Goal: Information Seeking & Learning: Learn about a topic

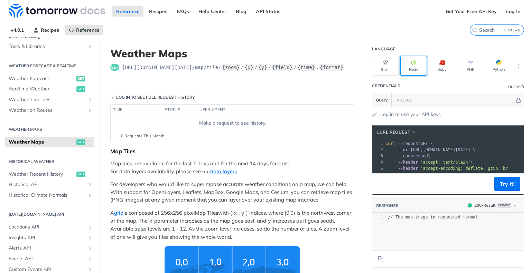
click at [411, 63] on icon "button" at bounding box center [414, 63] width 6 height 6
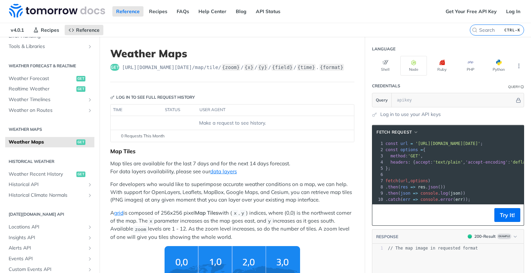
click at [210, 121] on div "Make a request to see history." at bounding box center [232, 123] width 238 height 7
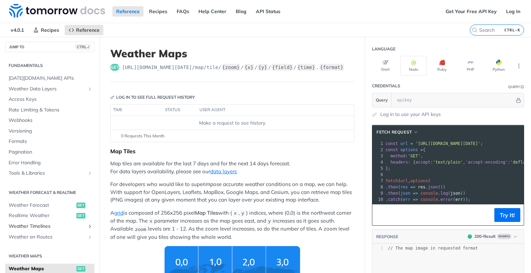
scroll to position [3, 0]
click at [41, 41] on button "JUMP TO CTRL-/" at bounding box center [49, 46] width 89 height 10
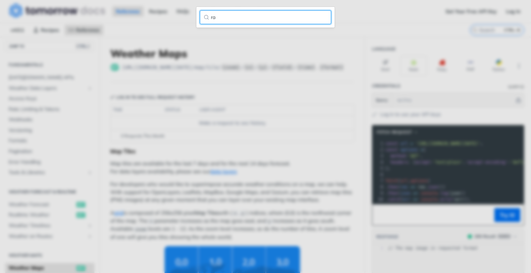
type input "r"
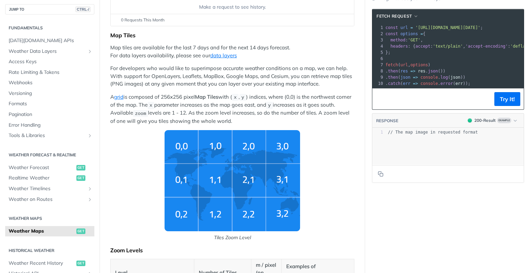
scroll to position [131, 0]
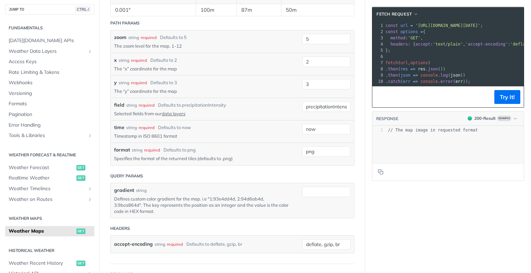
scroll to position [775, 0]
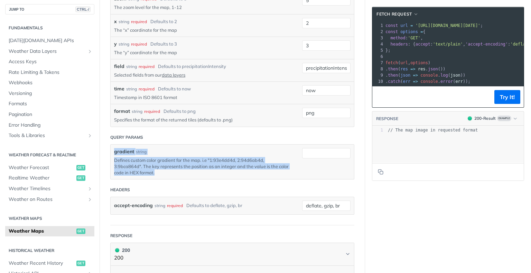
drag, startPoint x: 171, startPoint y: 168, endPoint x: 110, endPoint y: 147, distance: 64.8
click at [111, 147] on div "gradient string Defines custom color gradient for the map. i.e "1:93e4dd4d, 2:9…" at bounding box center [232, 162] width 243 height 35
click at [115, 151] on label "gradient" at bounding box center [124, 151] width 20 height 7
click at [302, 151] on input "gradient" at bounding box center [326, 153] width 48 height 10
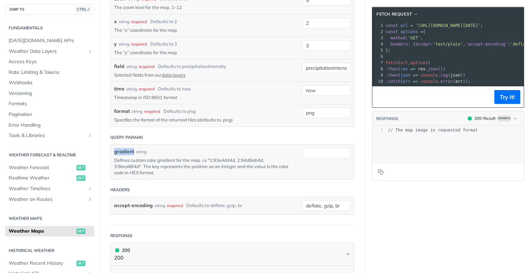
click at [115, 151] on label "gradient" at bounding box center [124, 151] width 20 height 7
click at [302, 151] on input "gradient" at bounding box center [326, 153] width 48 height 10
copy label "gradient"
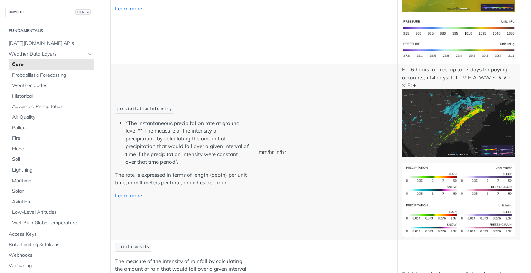
scroll to position [1166, 0]
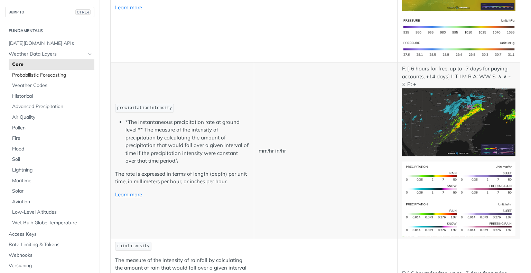
click at [50, 74] on span "Probabilistic Forecasting" at bounding box center [52, 75] width 80 height 7
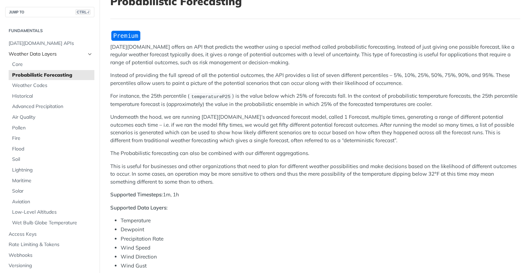
click at [43, 58] on link "Weather Data Layers" at bounding box center [49, 54] width 89 height 10
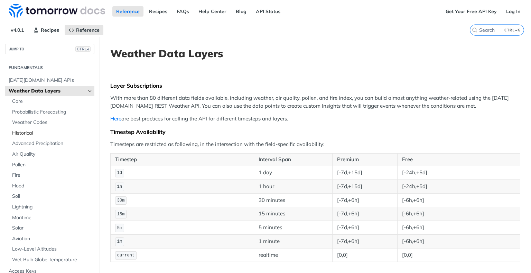
click at [23, 134] on span "Historical" at bounding box center [52, 133] width 80 height 7
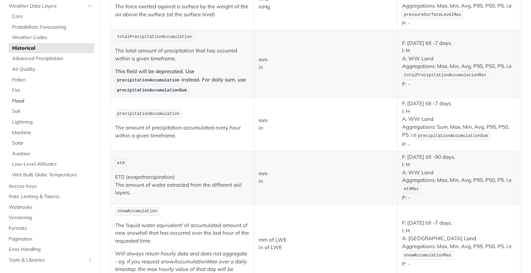
scroll to position [53, 0]
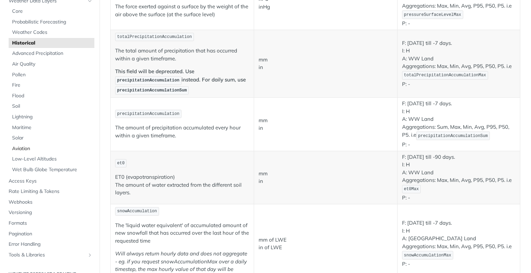
click at [27, 147] on span "Aviation" at bounding box center [52, 148] width 80 height 7
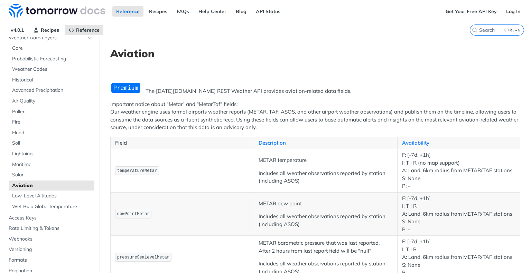
click at [258, 101] on p "Important notice about "Metar" and "MetarTaf" fields: Our weather engine uses f…" at bounding box center [315, 116] width 410 height 31
click at [189, 106] on p "Important notice about "Metar" and "MetarTaf" fields: Our weather engine uses f…" at bounding box center [315, 116] width 410 height 31
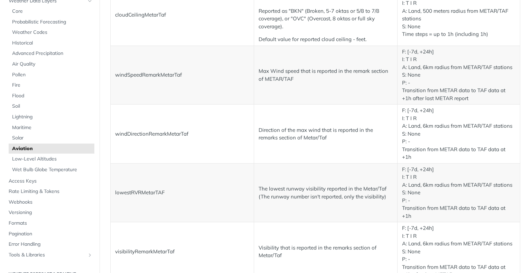
scroll to position [1158, 0]
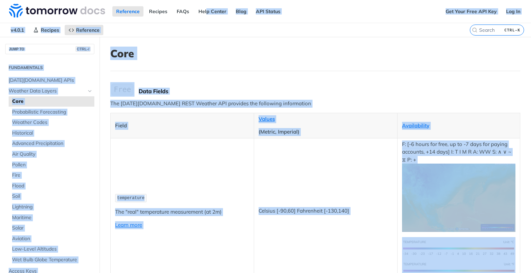
drag, startPoint x: 214, startPoint y: 141, endPoint x: 204, endPoint y: -42, distance: 182.6
click at [204, 0] on html "Jump to Content Reference Recipes FAQs Help Center Blog API Status Recipes Refe…" at bounding box center [265, 136] width 531 height 273
click at [248, 59] on h1 "Core" at bounding box center [315, 53] width 410 height 12
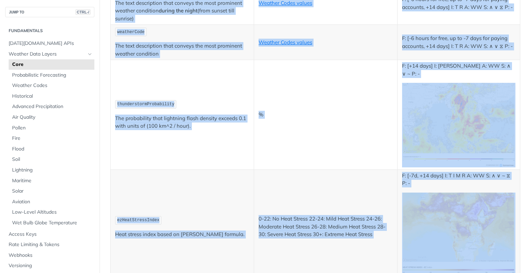
scroll to position [3742, 0]
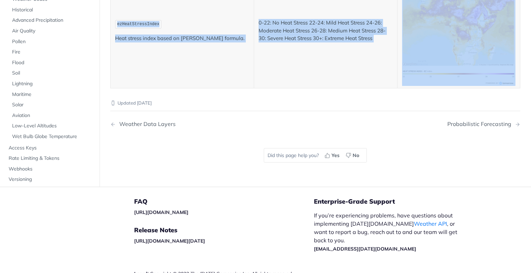
drag, startPoint x: 111, startPoint y: 50, endPoint x: 286, endPoint y: 68, distance: 176.5
copy article "Lore Ipsu Dolors Ame Consecte.ad ELIT Seddoei TEM incididu utl etdolorem aliqua…"
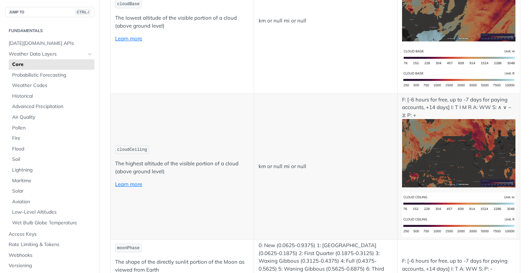
scroll to position [2781, 0]
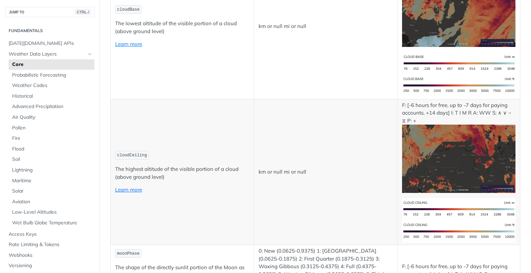
click at [197, 99] on td "cloudCeiling The highest altitude of the visible portion of a cloud (above grou…" at bounding box center [182, 172] width 143 height 146
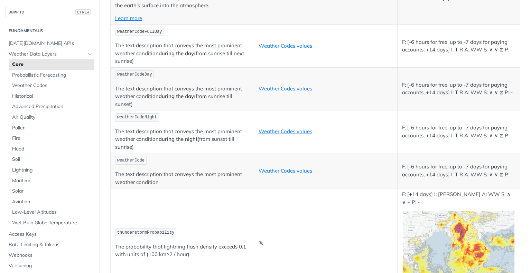
scroll to position [3502, 0]
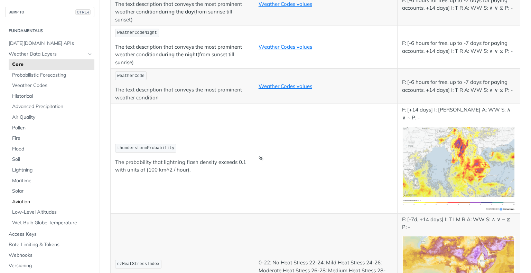
click at [15, 201] on span "Aviation" at bounding box center [52, 202] width 80 height 7
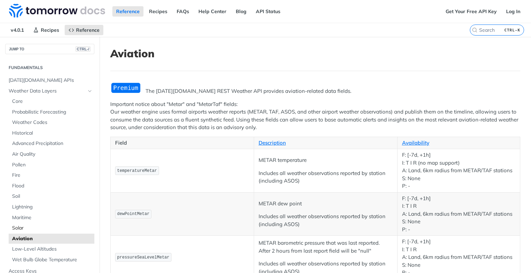
click at [19, 229] on span "Solar" at bounding box center [52, 228] width 80 height 7
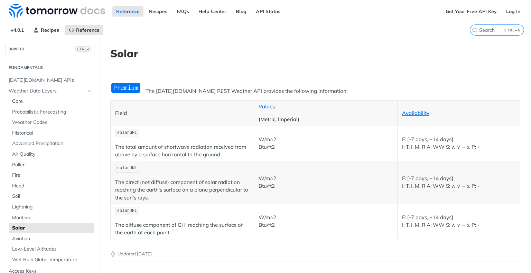
click at [16, 101] on span "Core" at bounding box center [52, 101] width 80 height 7
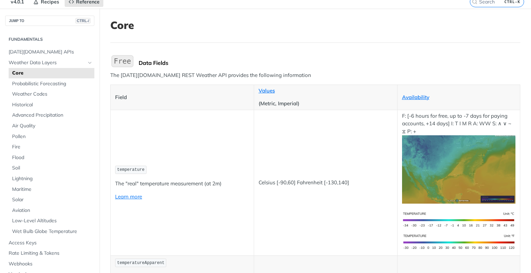
scroll to position [30, 0]
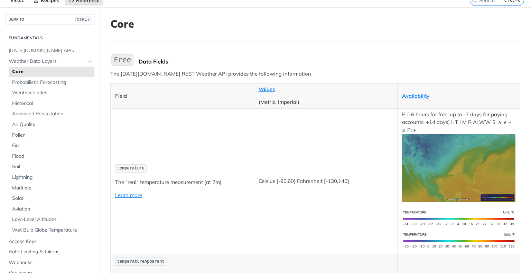
click at [138, 167] on span "temperature" at bounding box center [130, 168] width 27 height 5
copy span "temperature"
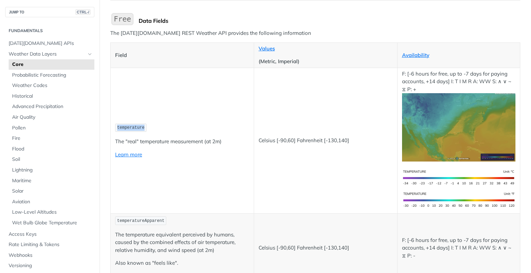
scroll to position [0, 0]
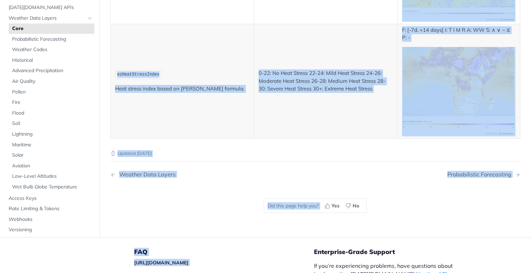
scroll to position [3742, 0]
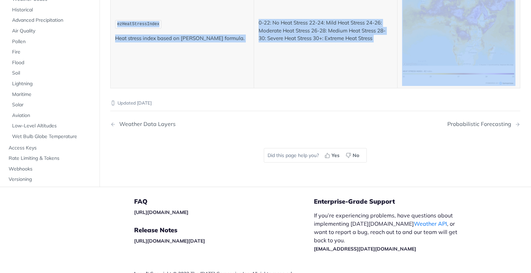
drag, startPoint x: 111, startPoint y: 48, endPoint x: 489, endPoint y: 44, distance: 378.9
copy article "Core Data Fields The Tomorrow.io REST Weather API provides the following inform…"
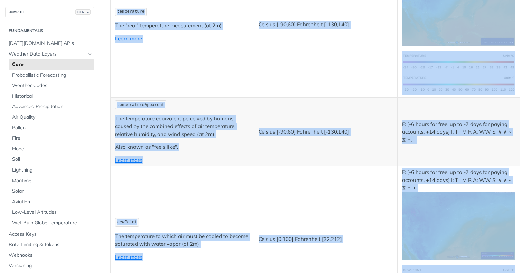
scroll to position [0, 0]
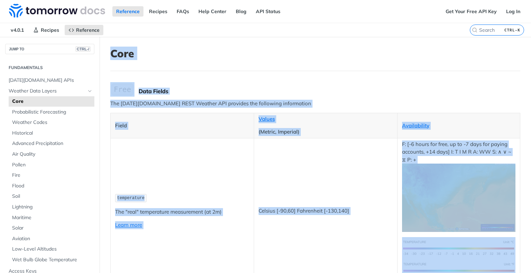
click at [164, 134] on th "Field" at bounding box center [182, 125] width 143 height 25
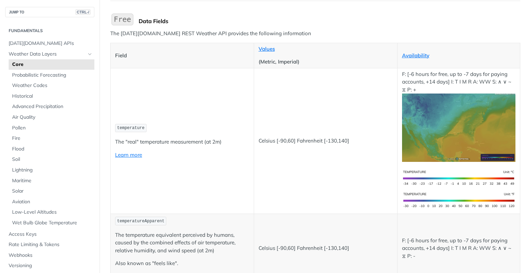
scroll to position [67, 0]
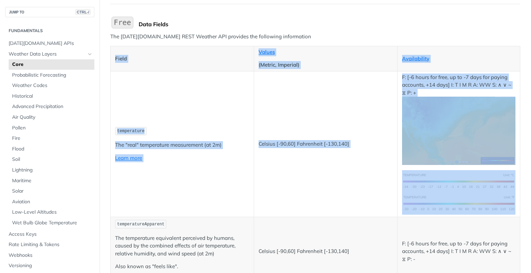
drag, startPoint x: 114, startPoint y: 55, endPoint x: 511, endPoint y: 203, distance: 423.8
copy table "Field Values (Metric, Imperial) Availability temperature The "real" temperature…"
click at [277, 138] on td "Celsius [-90,60] Fahrenheit [-130,140]" at bounding box center [325, 144] width 143 height 146
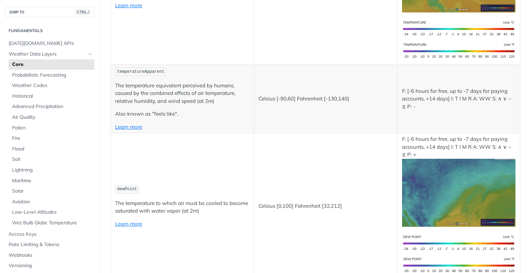
scroll to position [219, 0]
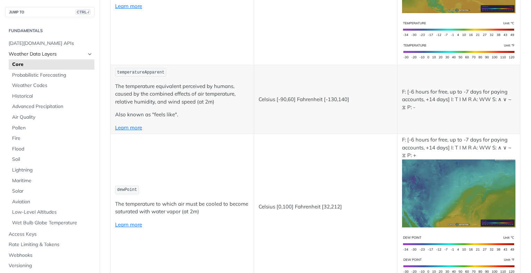
click at [18, 50] on link "Weather Data Layers" at bounding box center [49, 54] width 89 height 10
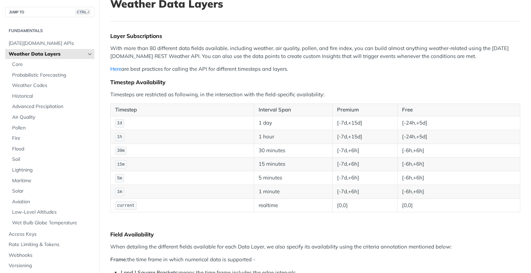
scroll to position [155, 0]
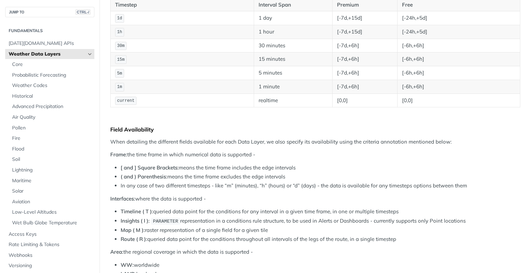
click at [152, 141] on p "When detailing the different fields available for each Data Layer, we also spec…" at bounding box center [315, 142] width 410 height 8
drag, startPoint x: 152, startPoint y: 141, endPoint x: 174, endPoint y: 141, distance: 21.8
click at [174, 141] on p "When detailing the different fields available for each Data Layer, we also spec…" at bounding box center [315, 142] width 410 height 8
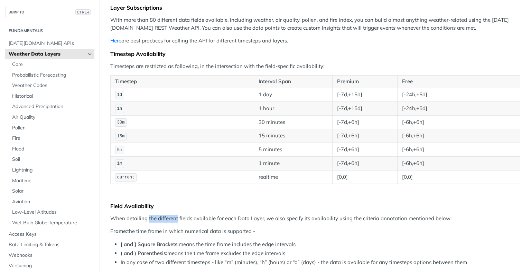
scroll to position [0, 0]
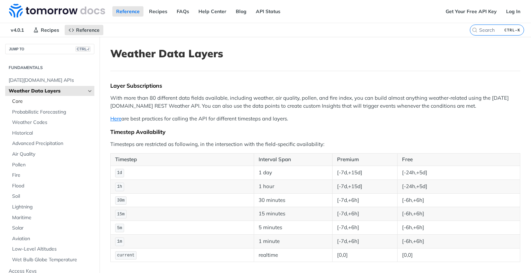
click at [28, 100] on span "Core" at bounding box center [52, 101] width 80 height 7
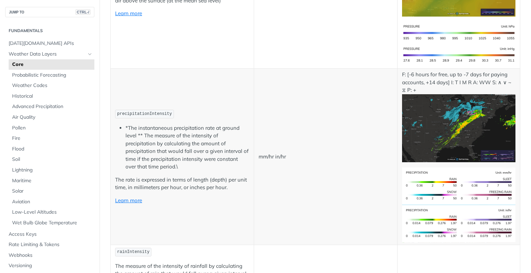
click at [404, 71] on p "F: [-6 hours for free, up to -7 days for paying accounts, +14 days] I: T I M R …" at bounding box center [459, 117] width 114 height 92
drag, startPoint x: 404, startPoint y: 62, endPoint x: 448, endPoint y: 60, distance: 43.6
click at [448, 71] on p "F: [-6 hours for free, up to -7 days for paying accounts, +14 days] I: T I M R …" at bounding box center [459, 117] width 114 height 92
click at [455, 71] on p "F: [-6 hours for free, up to -7 days for paying accounts, +14 days] I: T I M R …" at bounding box center [459, 117] width 114 height 92
drag, startPoint x: 460, startPoint y: 62, endPoint x: 443, endPoint y: 69, distance: 18.6
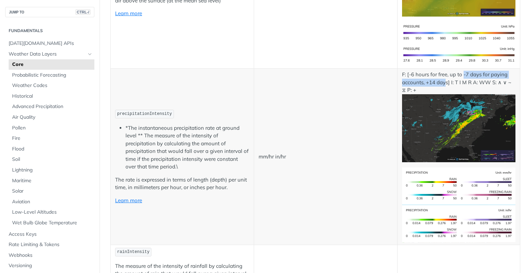
click at [443, 71] on p "F: [-6 hours for free, up to -7 days for paying accounts, +14 days] I: T I M R …" at bounding box center [459, 117] width 114 height 92
click at [448, 71] on p "F: [-6 hours for free, up to -7 days for paying accounts, +14 days] I: T I M R …" at bounding box center [459, 117] width 114 height 92
drag, startPoint x: 459, startPoint y: 65, endPoint x: 448, endPoint y: 72, distance: 14.0
click at [448, 72] on p "F: [-6 hours for free, up to -7 days for paying accounts, +14 days] I: T I M R …" at bounding box center [459, 117] width 114 height 92
copy p "-7 days for paying accounts, +14 days] I"
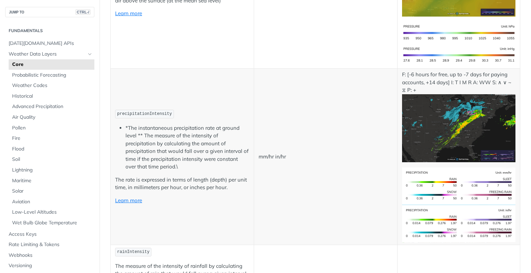
click at [453, 71] on p "F: [-6 hours for free, up to -7 days for paying accounts, +14 days] I: T I M R …" at bounding box center [459, 117] width 114 height 92
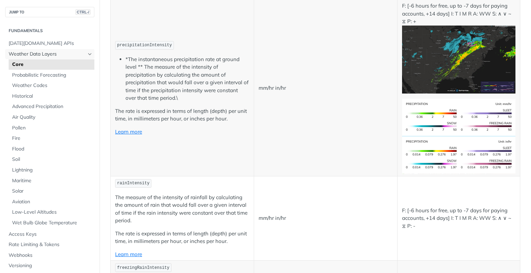
scroll to position [1228, 0]
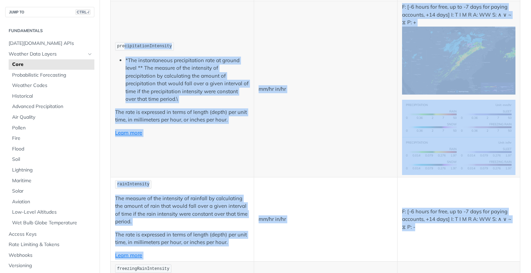
drag, startPoint x: 421, startPoint y: 223, endPoint x: 123, endPoint y: 33, distance: 353.7
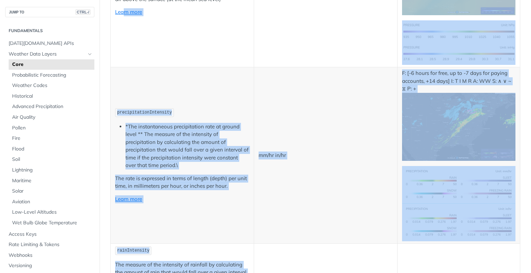
scroll to position [1159, 0]
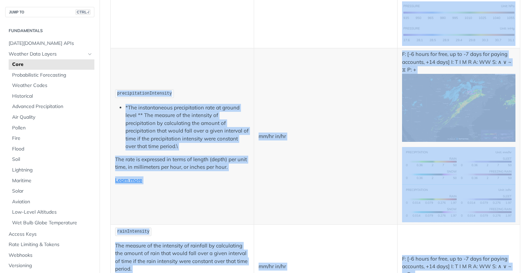
scroll to position [1181, 0]
click at [214, 88] on p "precipitationIntensity" at bounding box center [182, 93] width 134 height 10
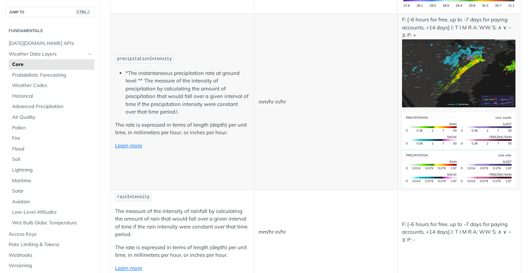
scroll to position [1215, 0]
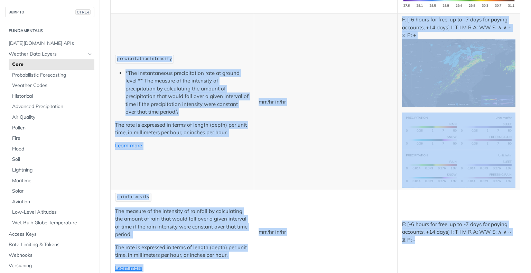
drag, startPoint x: 115, startPoint y: 42, endPoint x: 418, endPoint y: 225, distance: 353.2
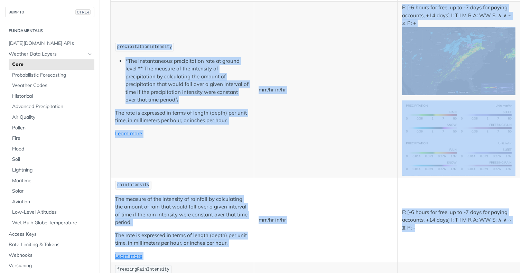
copy tbody "precipitationIntensity *The instantaneous precipitation rate at ground level **…"
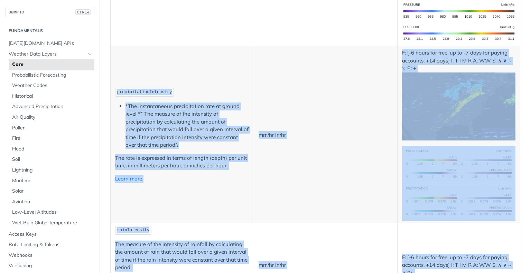
scroll to position [1205, 0]
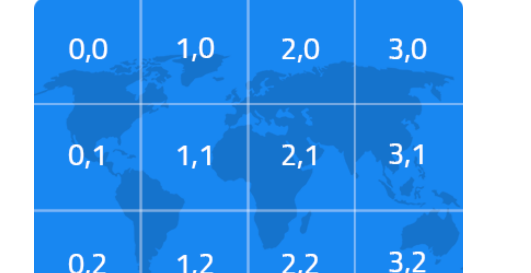
scroll to position [16, 0]
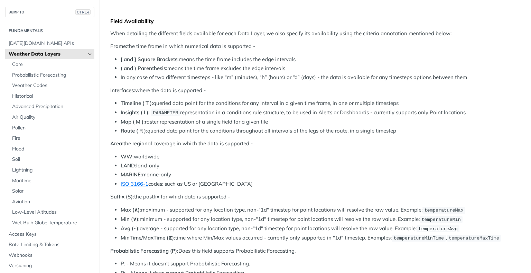
scroll to position [264, 0]
